Goal: Information Seeking & Learning: Stay updated

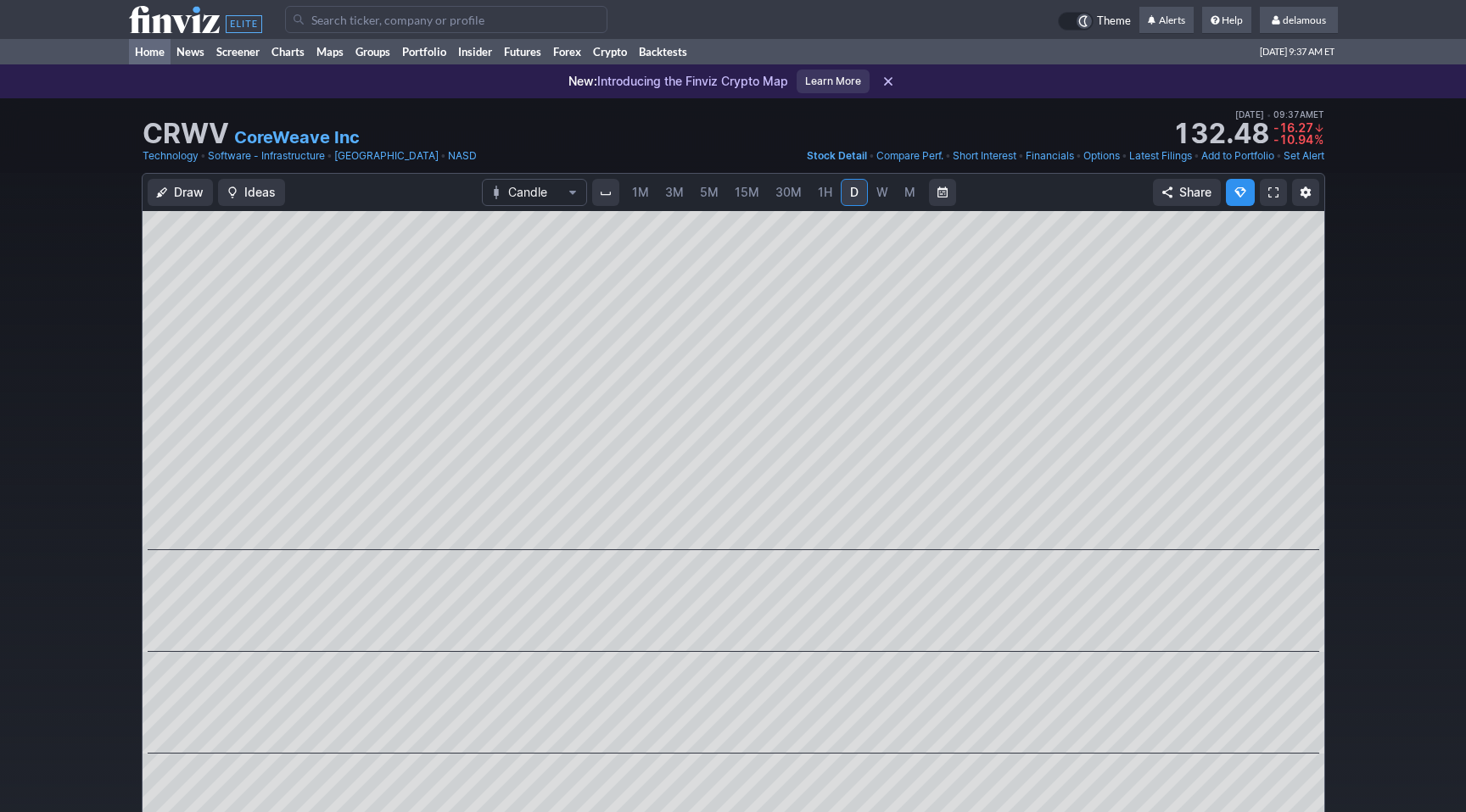
click at [154, 47] on link "Home" at bounding box center [150, 51] width 42 height 25
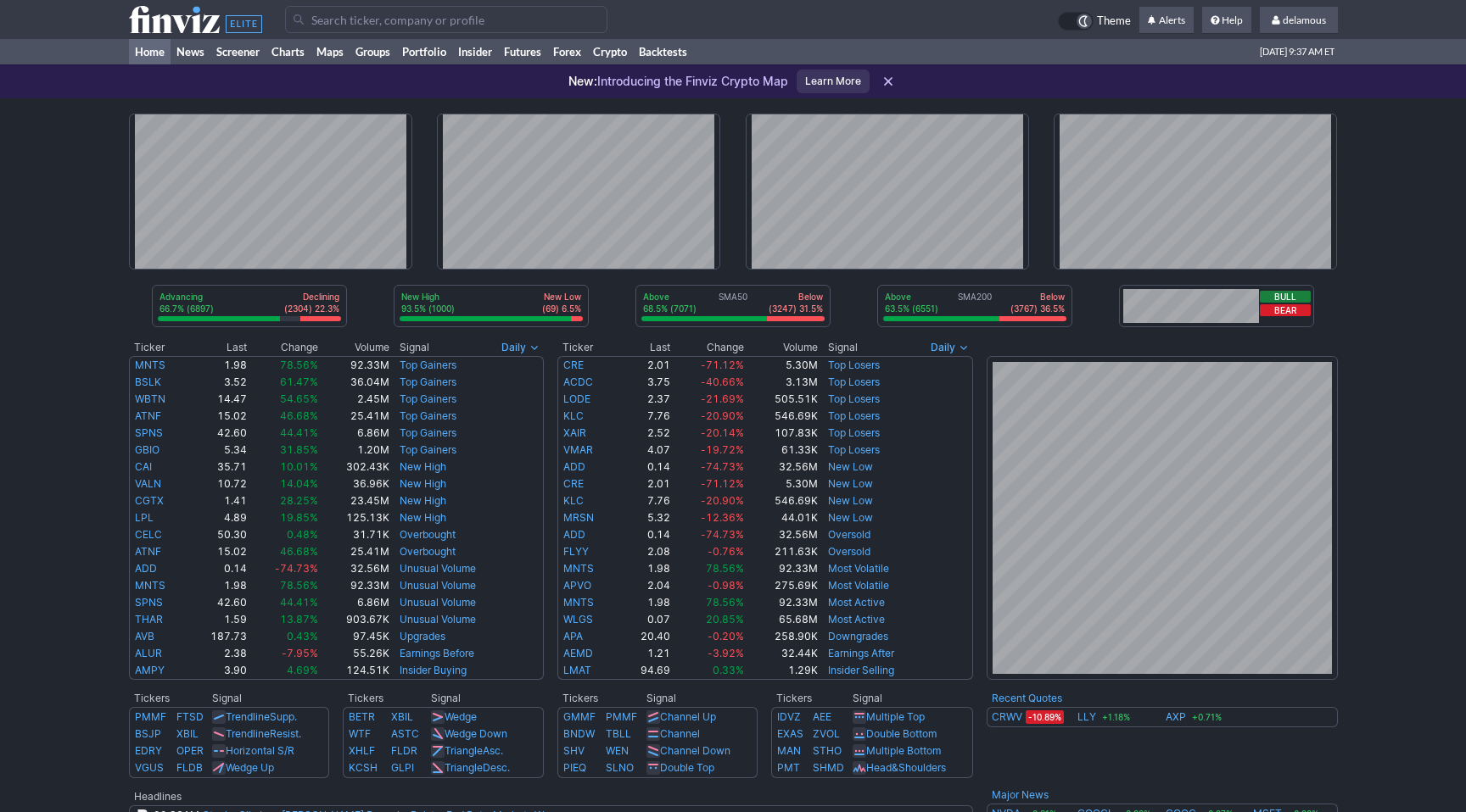
click at [1379, 600] on div "Advancing 66.7% (6897) Declining (2304) 22.3% New High 93.5% (1000) New Low (69…" at bounding box center [733, 685] width 1466 height 1176
click at [1378, 550] on div "Advancing 71.0% (7345) Declining (2065) 20.0% New High 93.2% (1110) New Low (81…" at bounding box center [733, 685] width 1466 height 1176
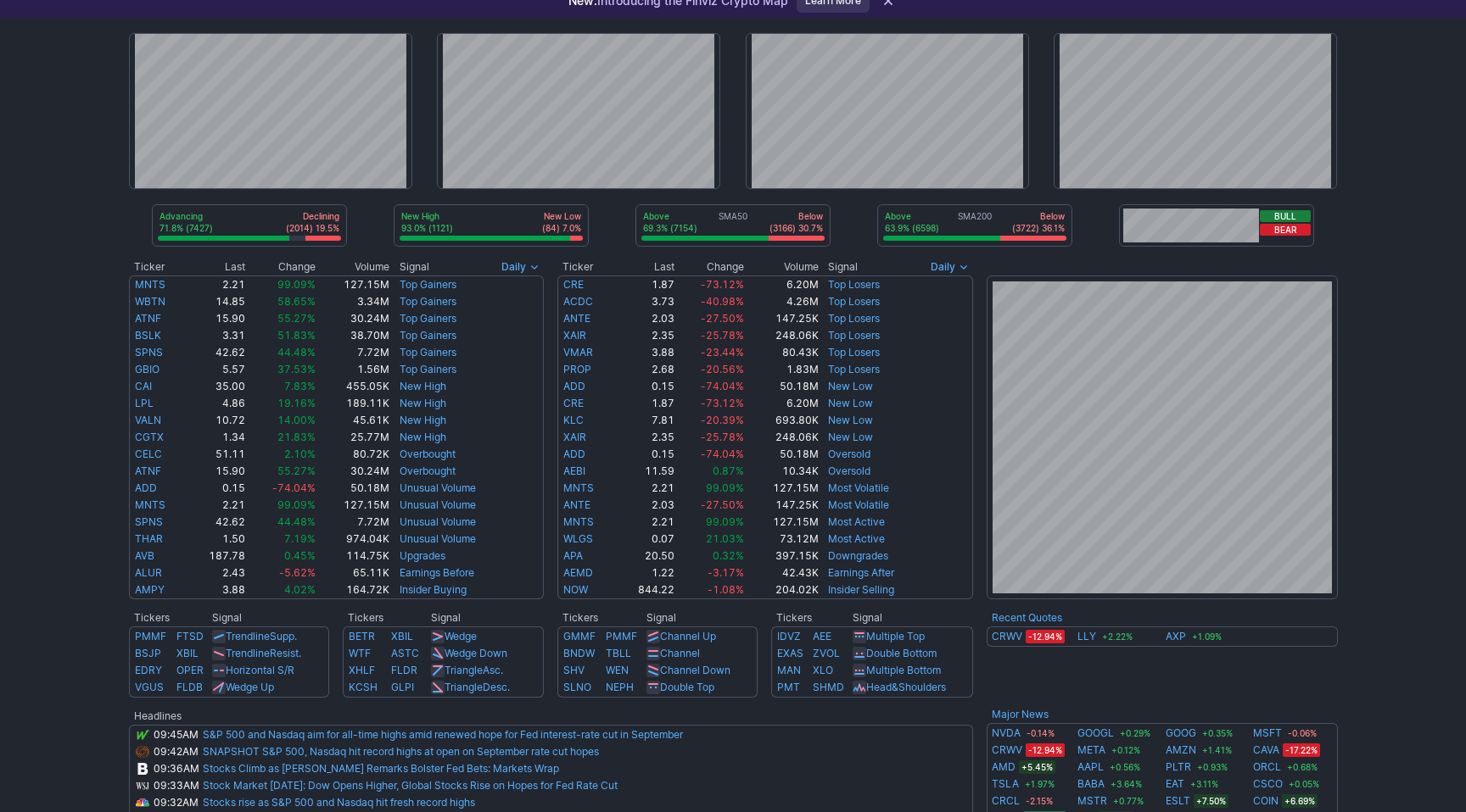
scroll to position [81, 0]
